Goal: Task Accomplishment & Management: Use online tool/utility

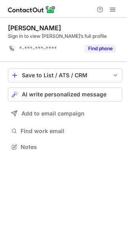
scroll to position [141, 127]
click at [68, 96] on span "AI write personalized message" at bounding box center [64, 94] width 85 height 6
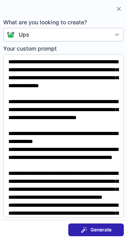
click at [89, 227] on div "Generate" at bounding box center [96, 229] width 31 height 6
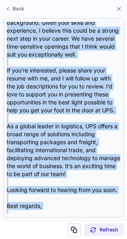
scroll to position [206, 0]
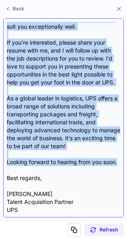
drag, startPoint x: 7, startPoint y: 58, endPoint x: 80, endPoint y: 161, distance: 126.6
click at [80, 161] on div "Subject: Exciting Opportunity at UPS Body: Hi [PERSON_NAME], I hope this messag…" at bounding box center [64, 118] width 114 height 192
copy div "Lo Ipsum, D sita cons adipisc elits doe temp! I utla etdolo magn aliquae ad Min…"
